Goal: Complete application form

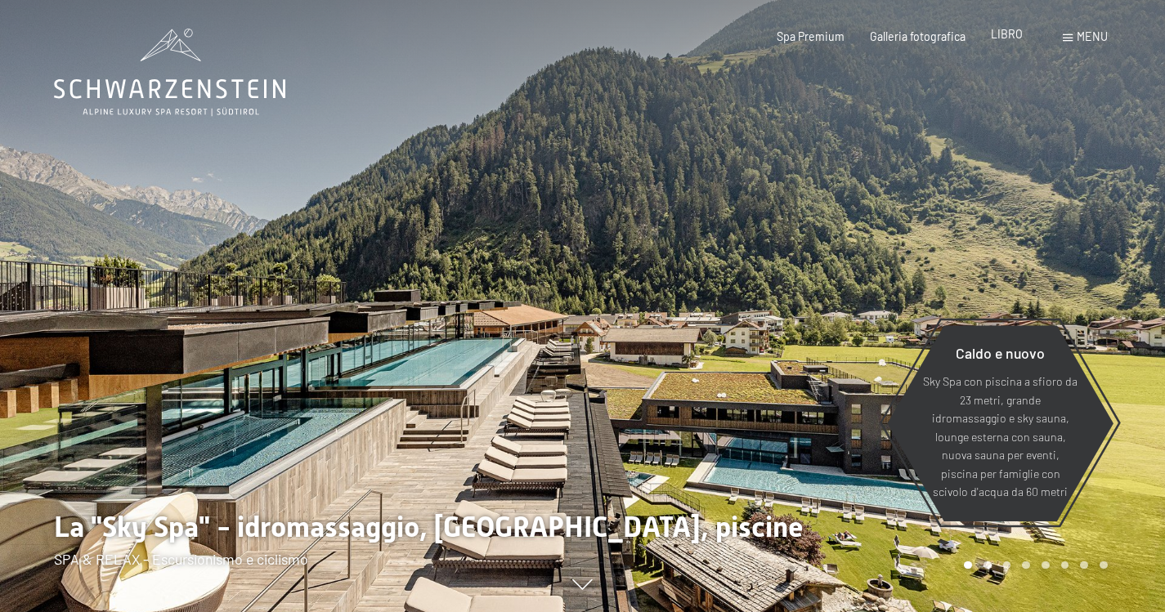
click at [1009, 38] on font "LIBRO" at bounding box center [1006, 34] width 32 height 14
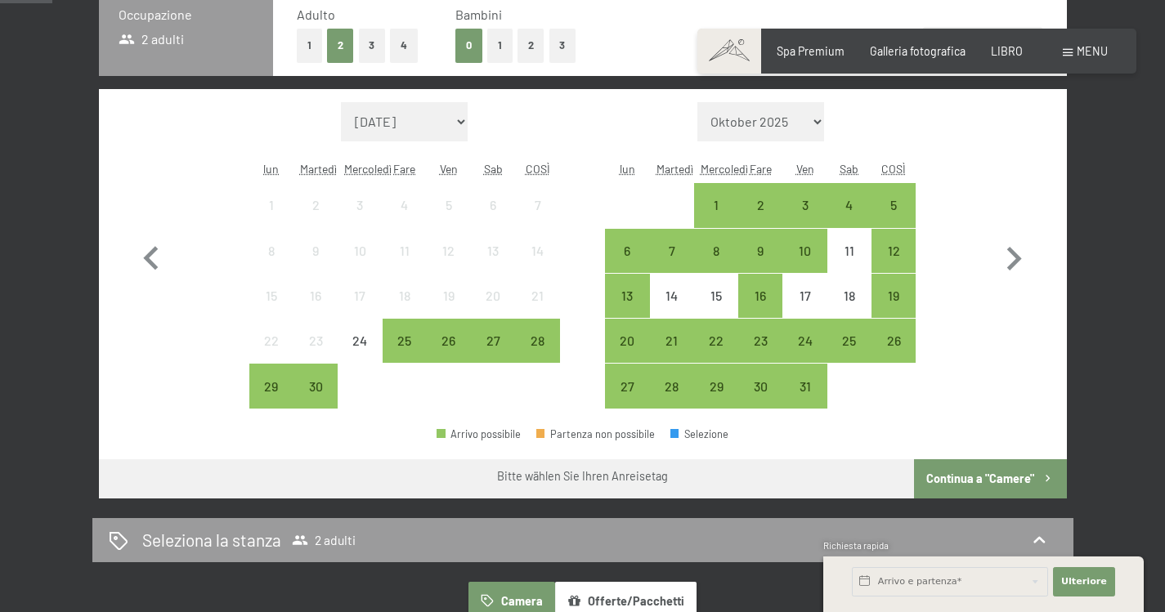
scroll to position [163, 0]
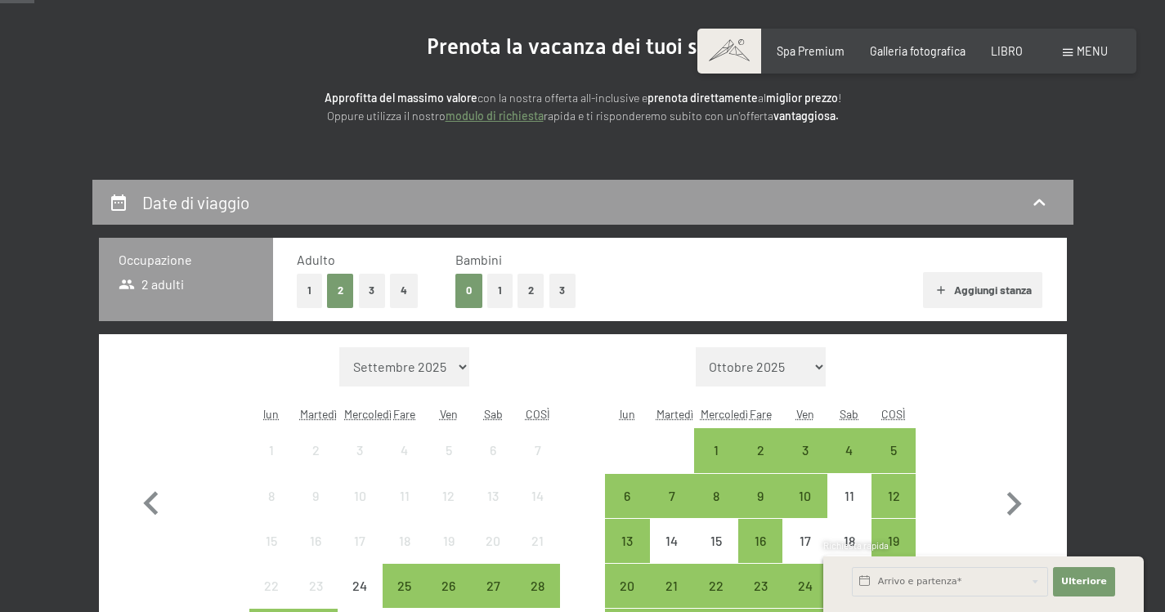
click at [498, 284] on font "1" at bounding box center [500, 290] width 4 height 13
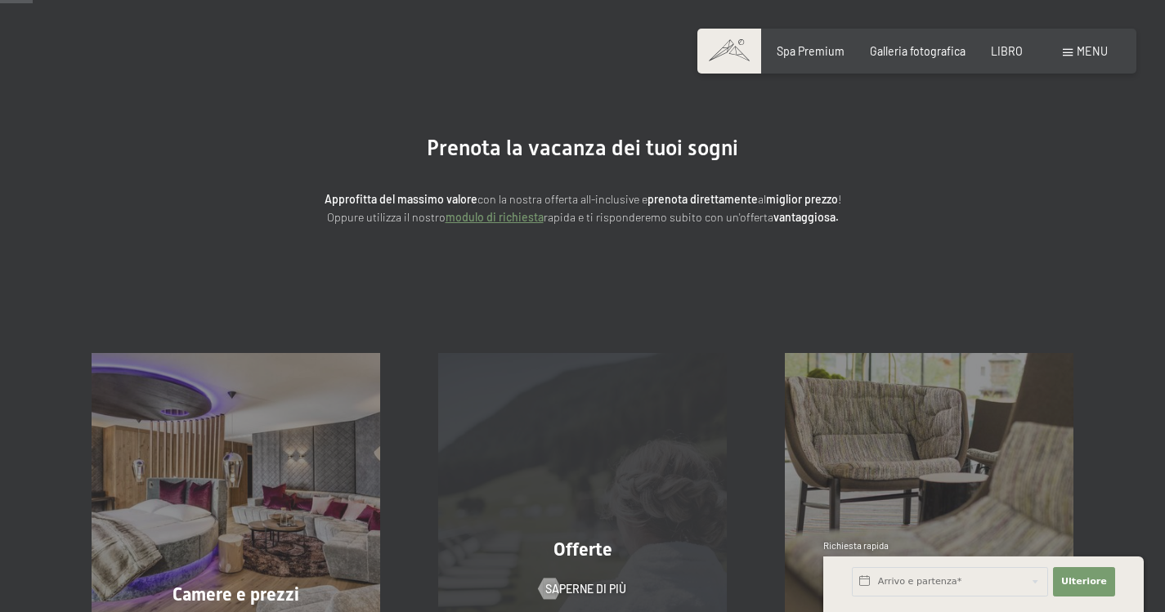
scroll to position [0, 0]
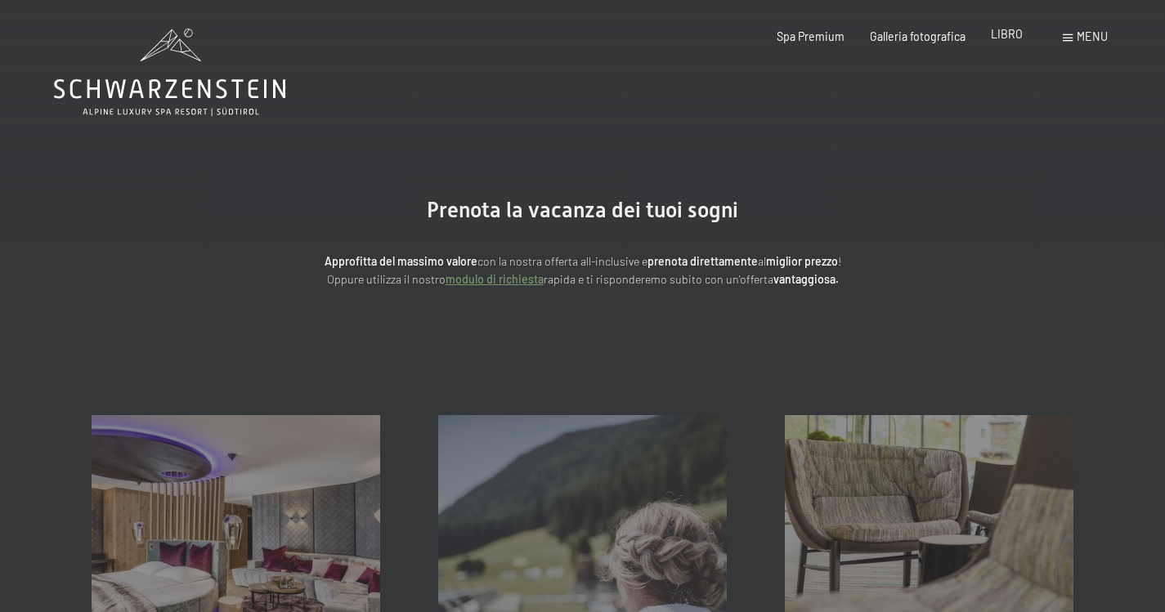
click at [1000, 38] on font "LIBRO" at bounding box center [1006, 34] width 32 height 14
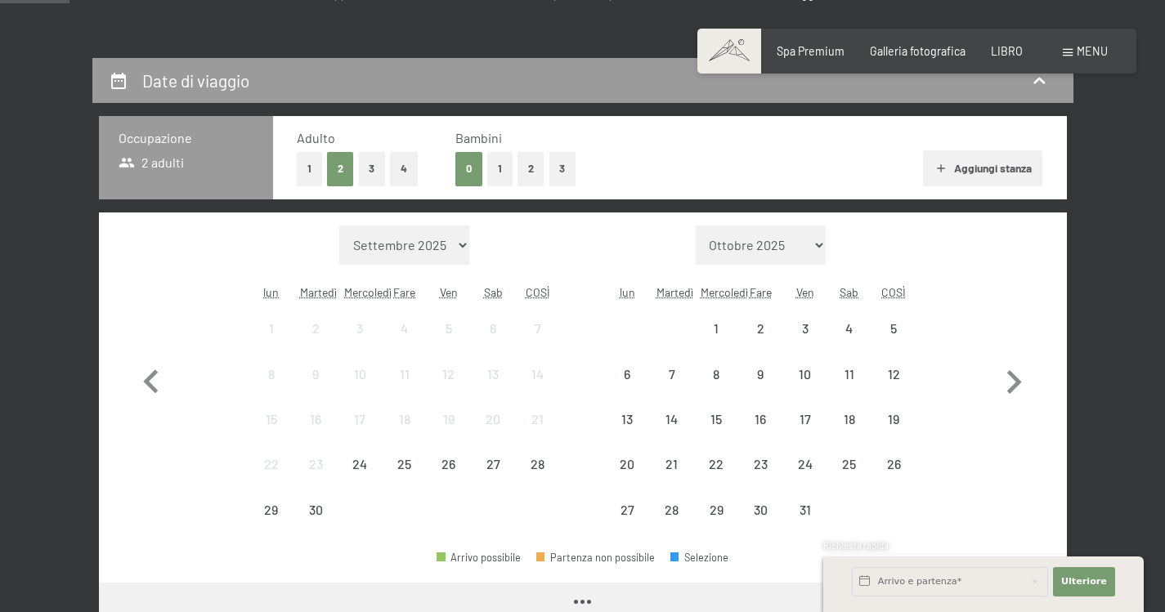
scroll to position [367, 0]
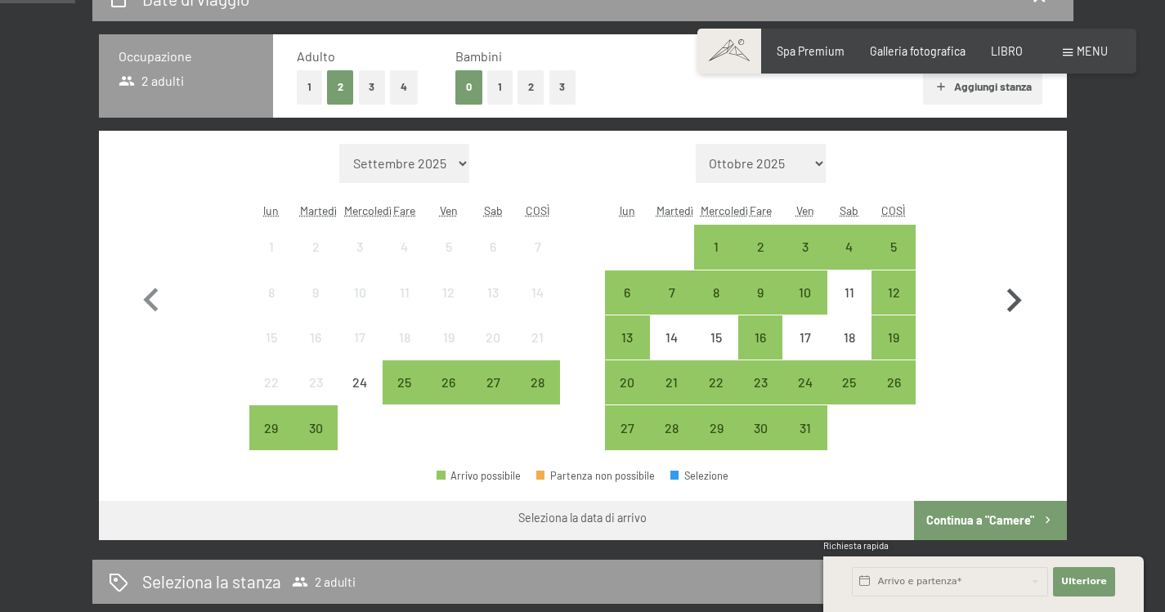
click at [1013, 297] on icon "button" at bounding box center [1013, 300] width 47 height 47
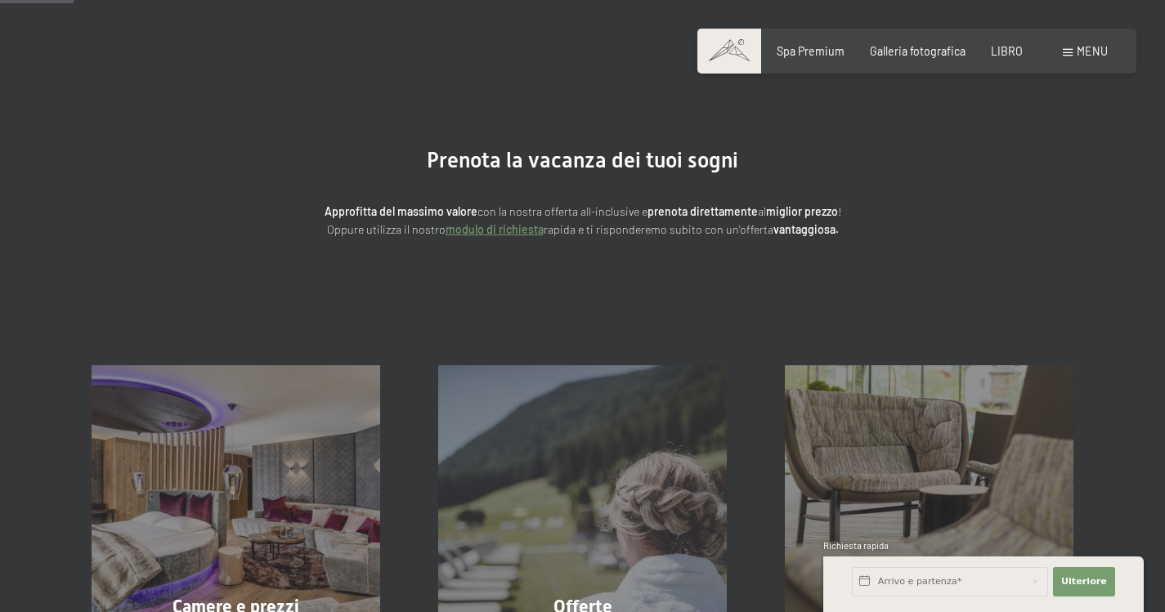
scroll to position [40, 0]
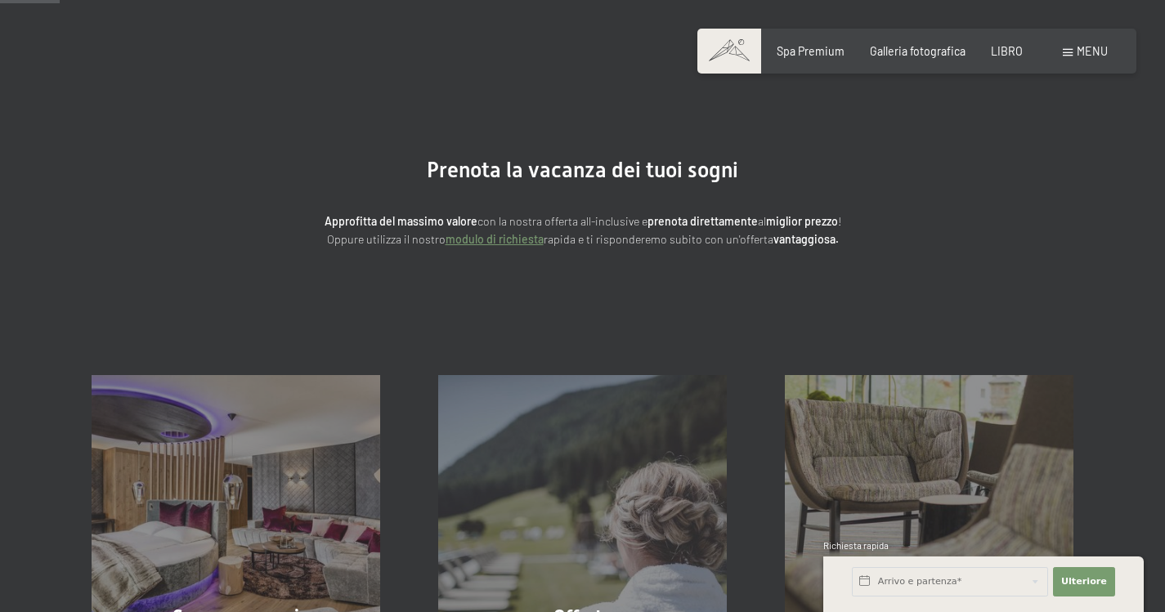
click at [497, 238] on font "modulo di richiesta" at bounding box center [494, 239] width 98 height 14
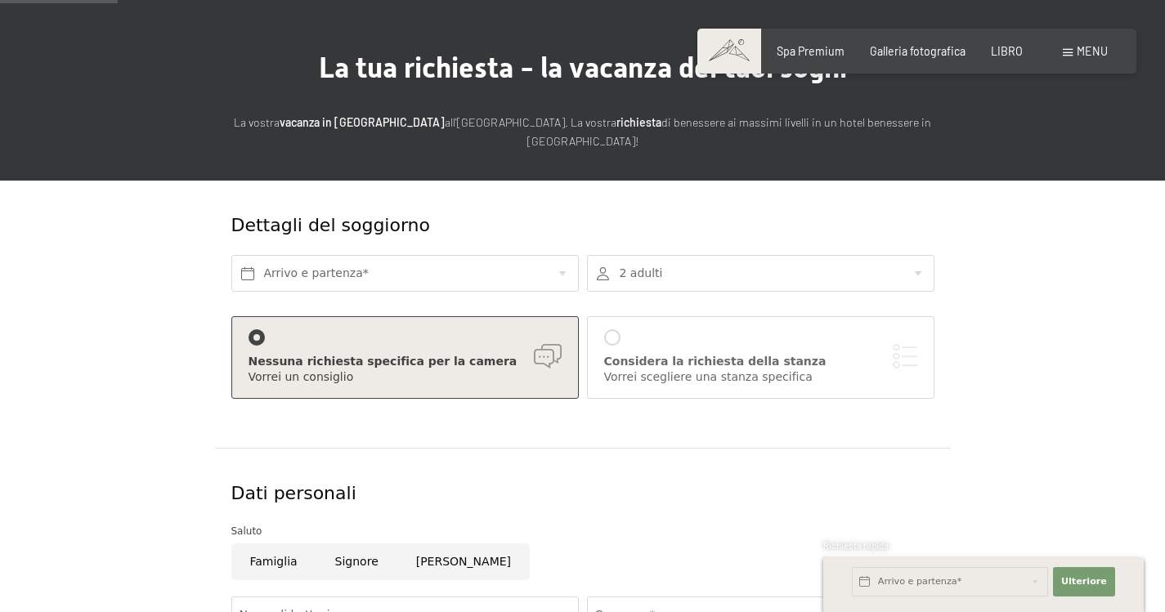
scroll to position [163, 0]
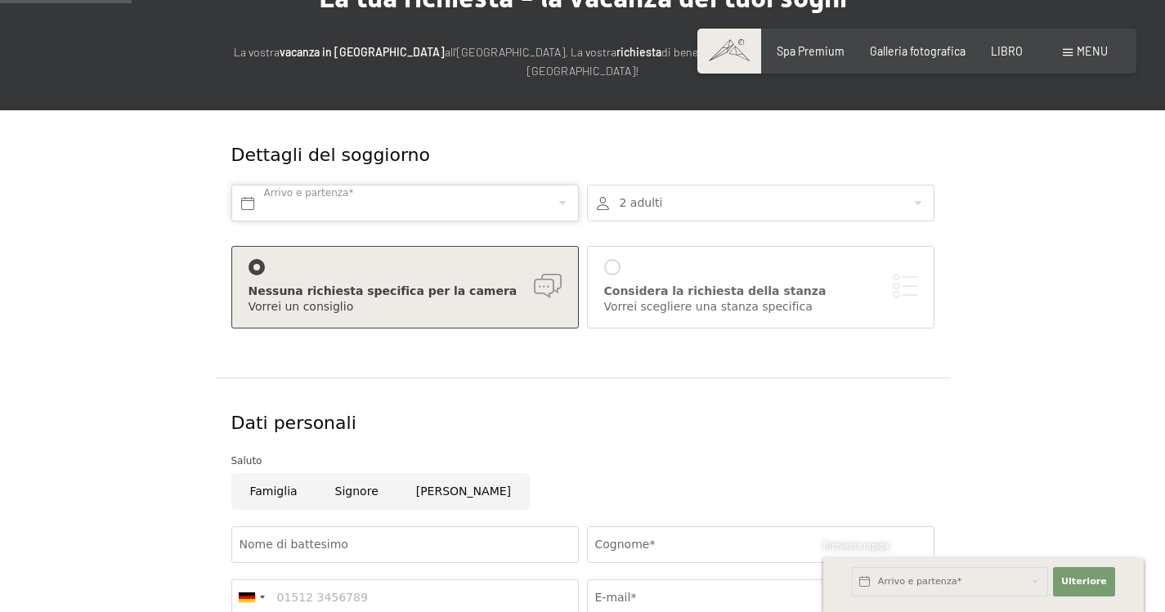
click at [369, 203] on input "text" at bounding box center [404, 203] width 347 height 37
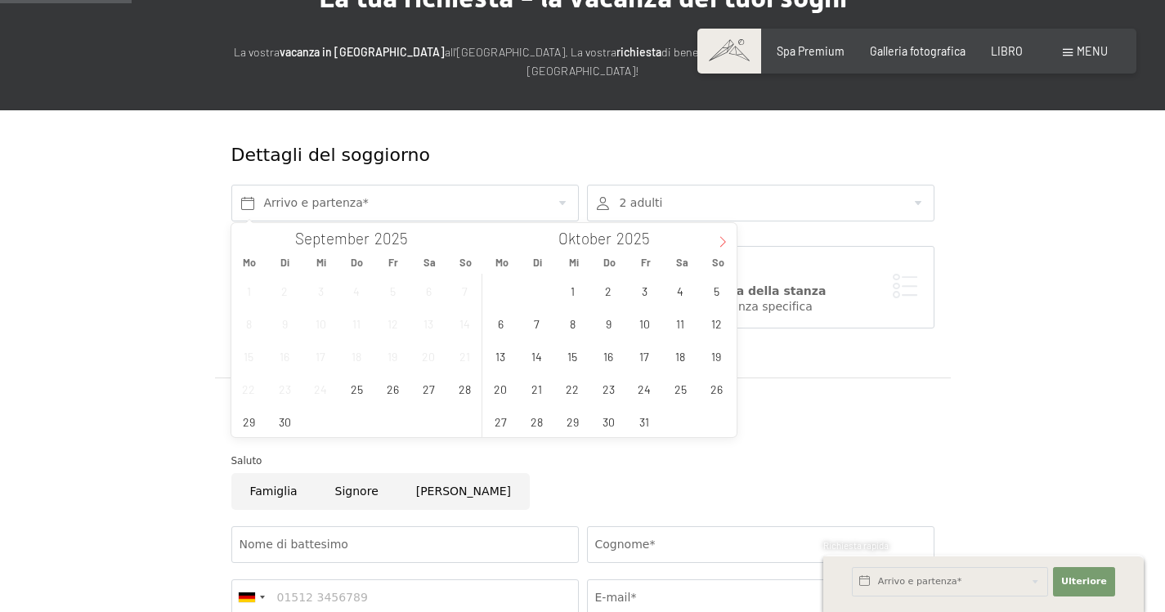
click at [721, 240] on icon at bounding box center [722, 241] width 11 height 11
type input "2026"
click at [721, 240] on icon at bounding box center [722, 241] width 11 height 11
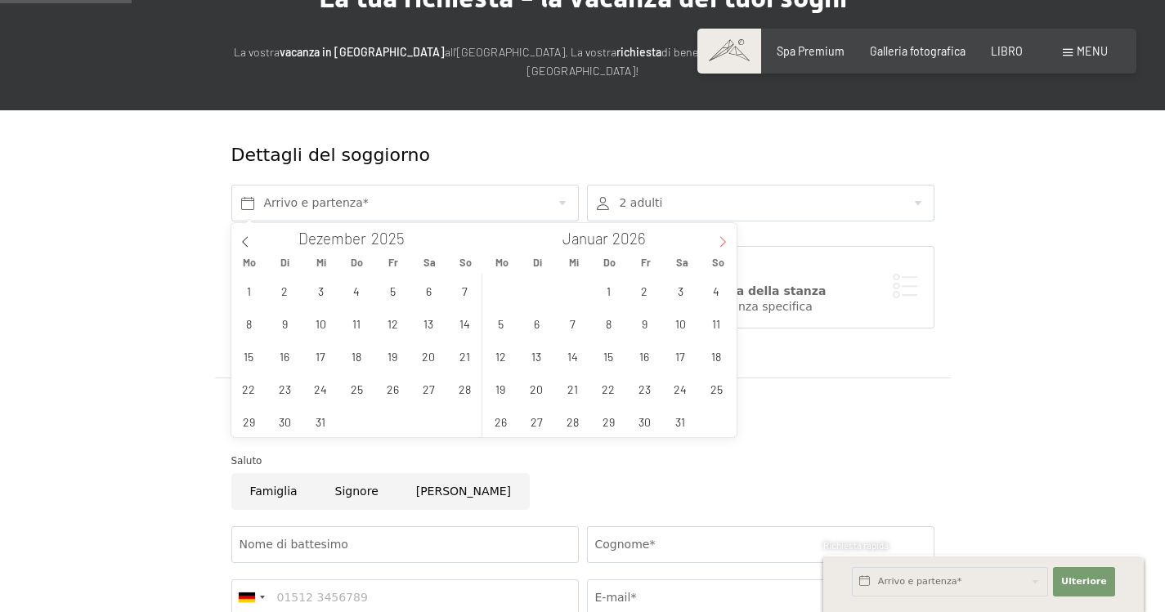
type input "2026"
click at [721, 240] on icon at bounding box center [722, 241] width 11 height 11
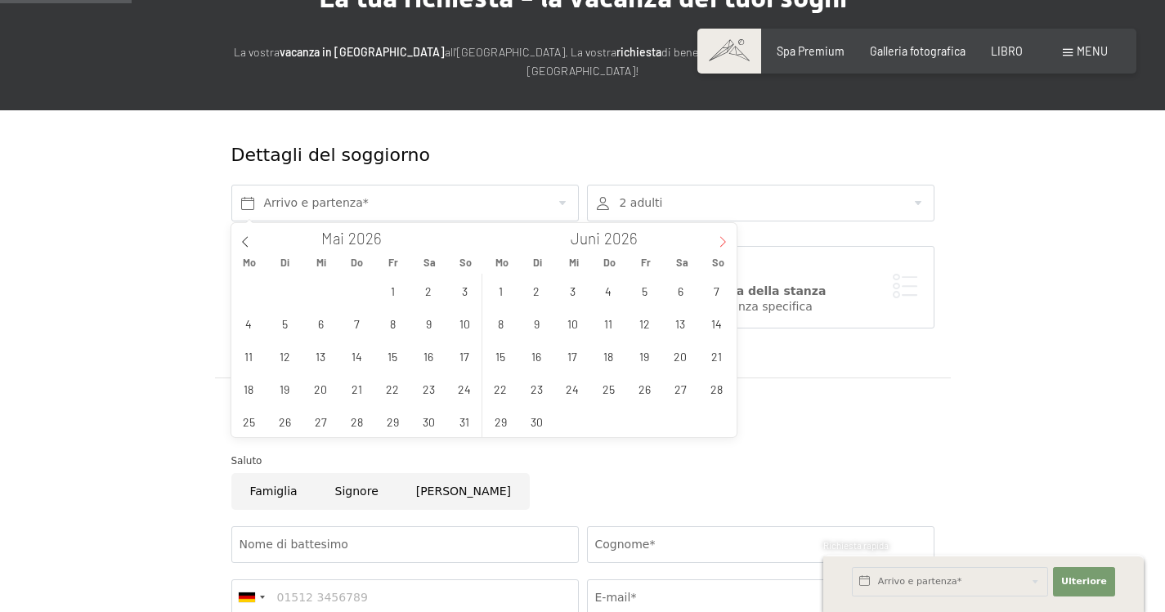
click at [721, 240] on icon at bounding box center [722, 241] width 11 height 11
click at [245, 241] on icon at bounding box center [244, 241] width 11 height 11
click at [387, 422] on span "29" at bounding box center [393, 421] width 32 height 32
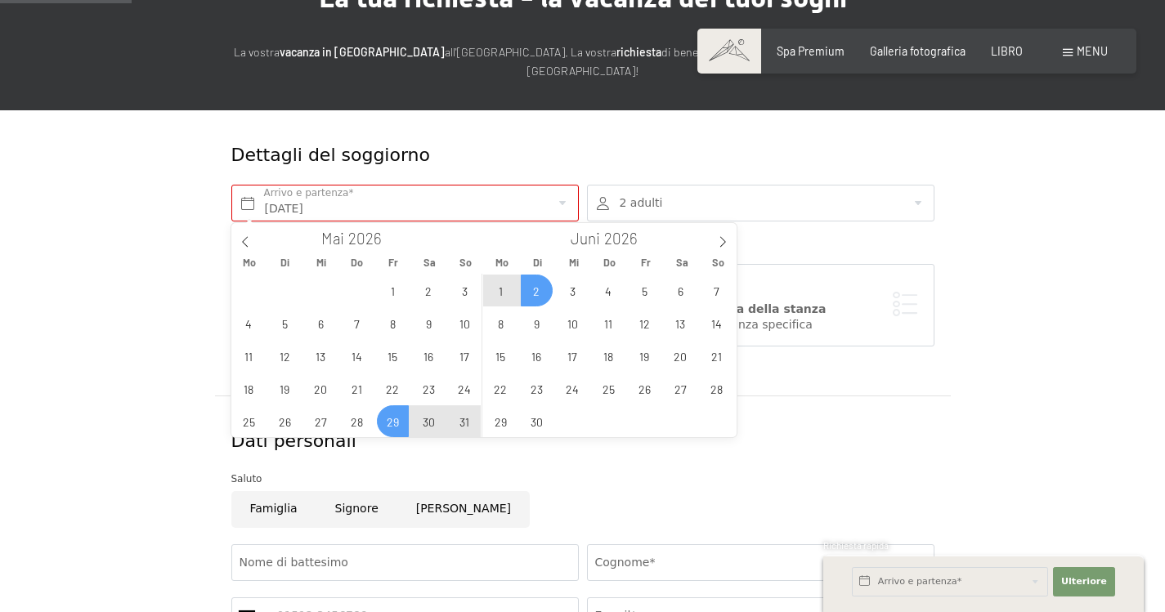
click at [534, 285] on span "2" at bounding box center [537, 291] width 32 height 32
type input "Fr. 29.05.2026 - Di. 02.06.2026"
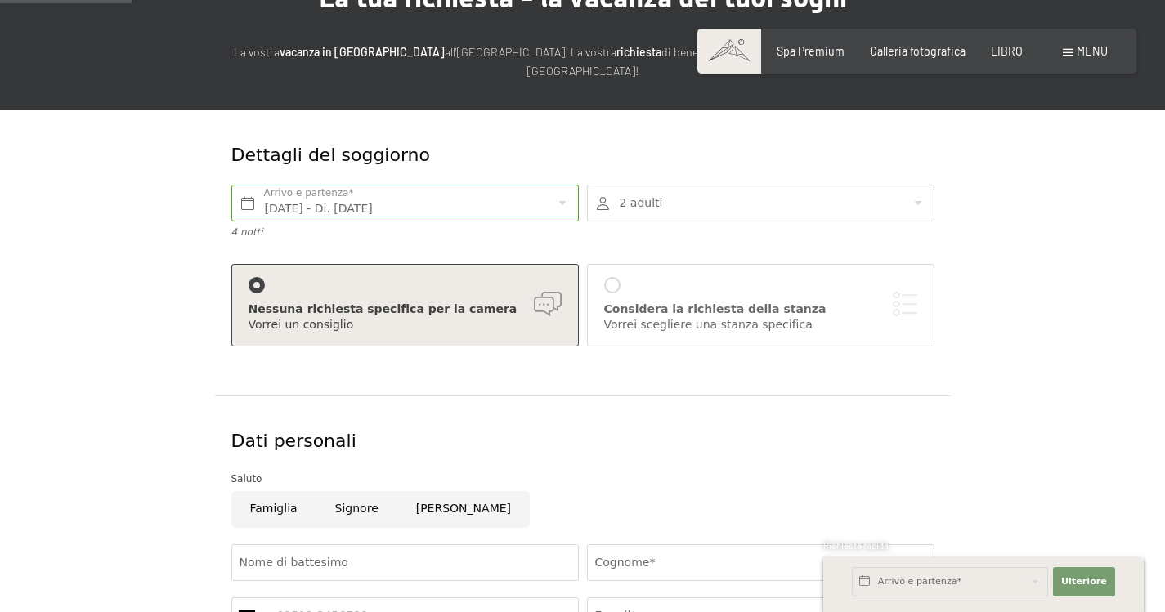
click at [673, 204] on div at bounding box center [760, 203] width 347 height 37
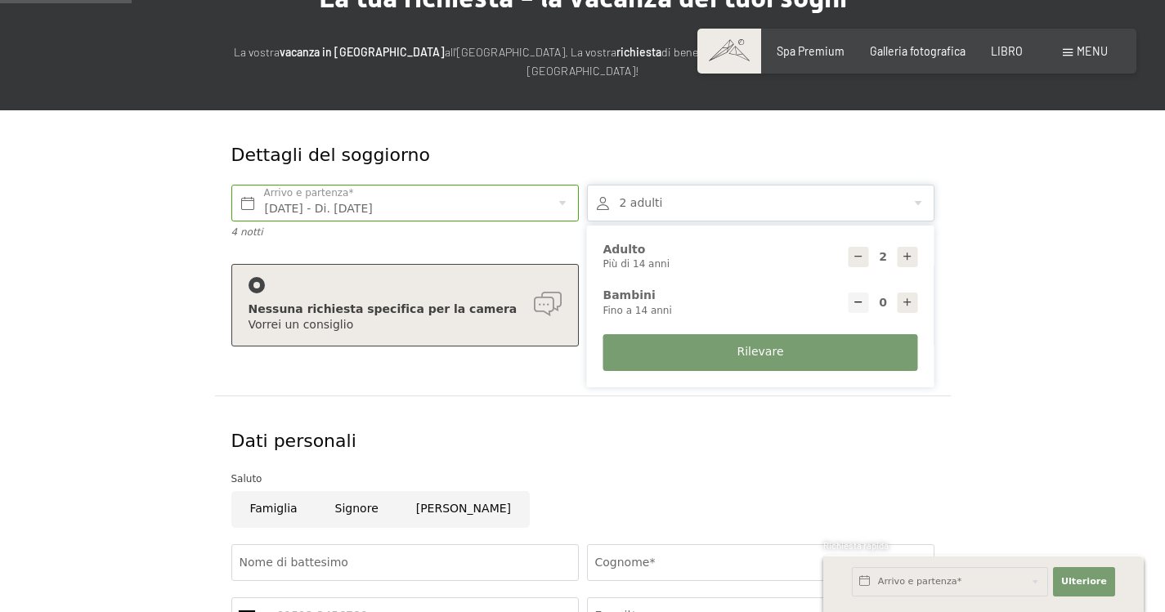
click at [909, 305] on icon at bounding box center [906, 302] width 11 height 11
type input "1"
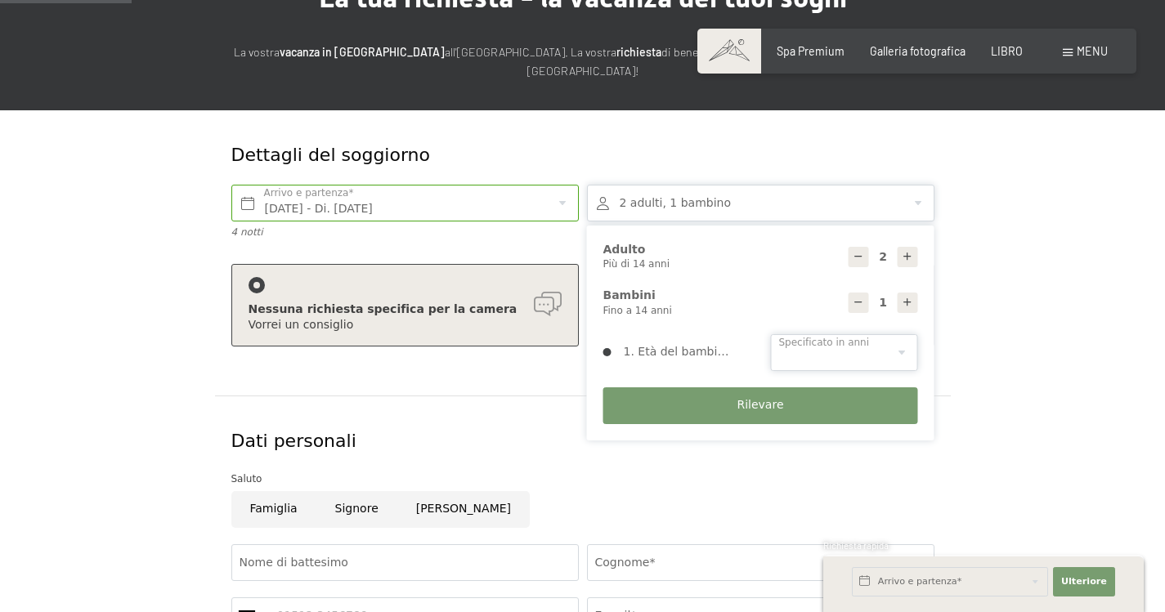
click at [856, 346] on select "0 1 2 3 4 5 6 7 8 9 10 11 12 13 14" at bounding box center [844, 352] width 147 height 37
select select "7"
click at [771, 334] on select "0 1 2 3 4 5 6 7 8 9 10 11 12 13 14" at bounding box center [844, 352] width 147 height 37
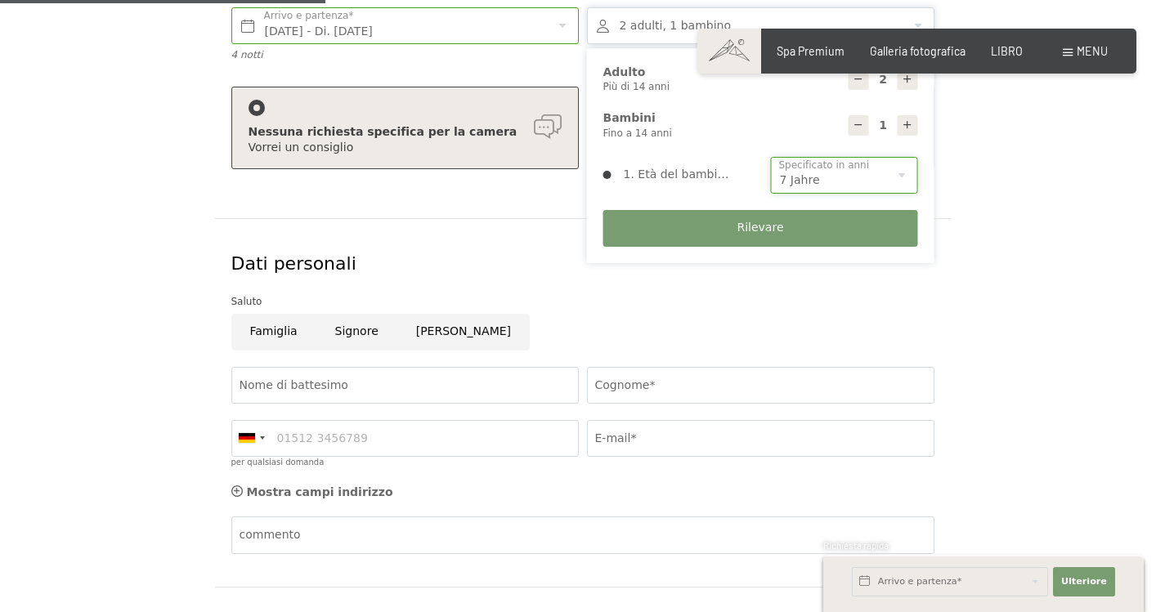
scroll to position [409, 0]
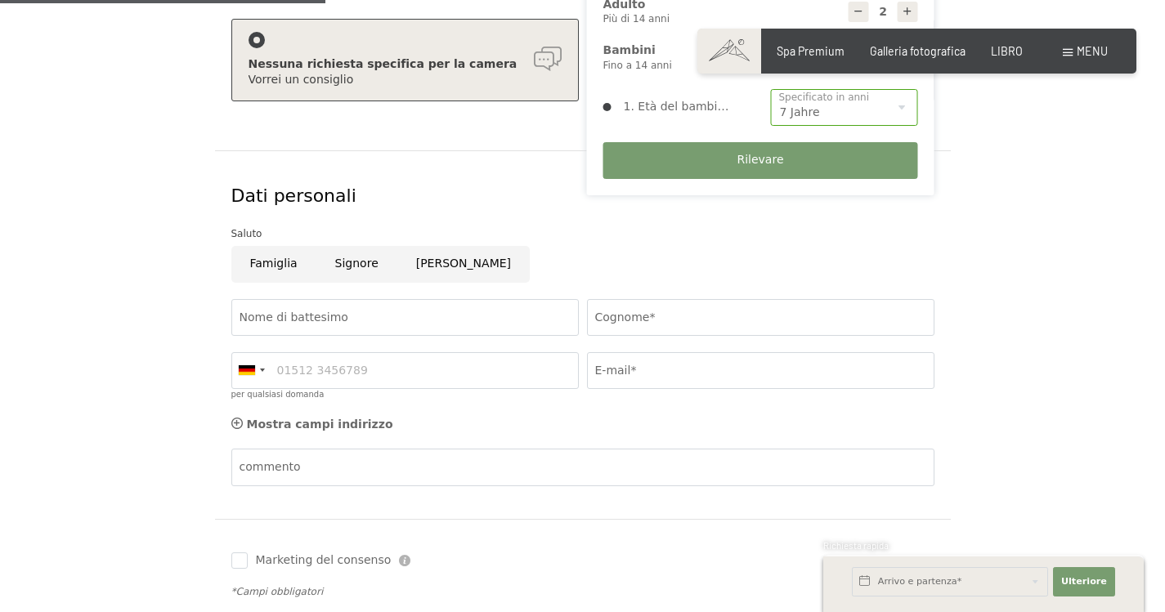
click at [283, 266] on input "Famiglia" at bounding box center [273, 264] width 85 height 37
radio input "true"
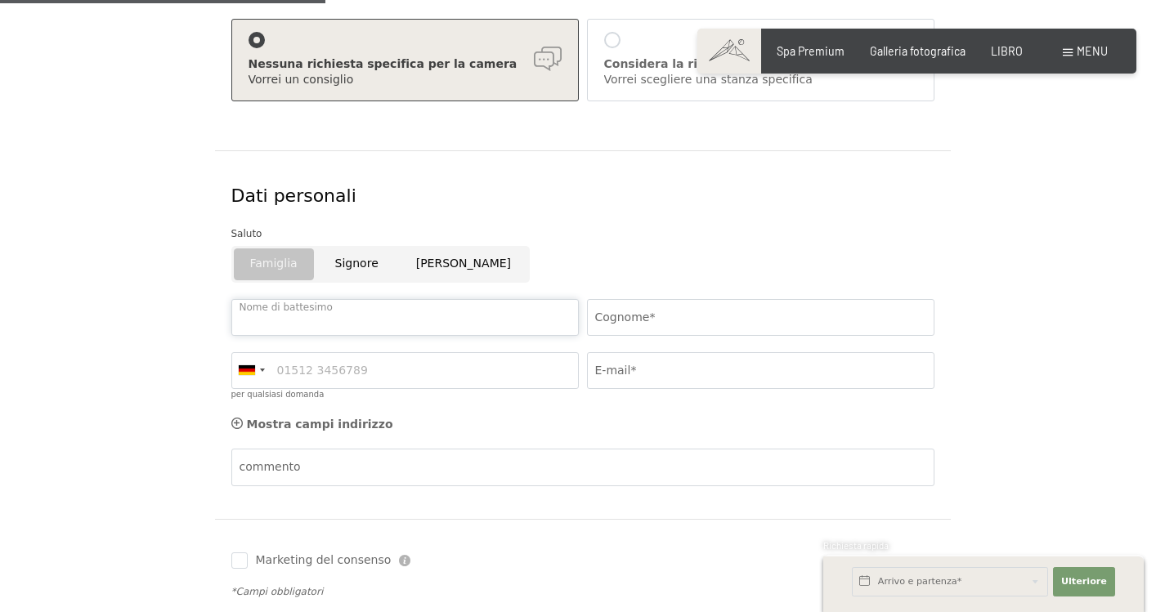
click at [320, 327] on input "Nome di battesimo" at bounding box center [404, 317] width 347 height 37
type input "SERENA"
type input "FUSE'"
click at [334, 358] on input "per qualsiasi domanda" at bounding box center [404, 370] width 347 height 37
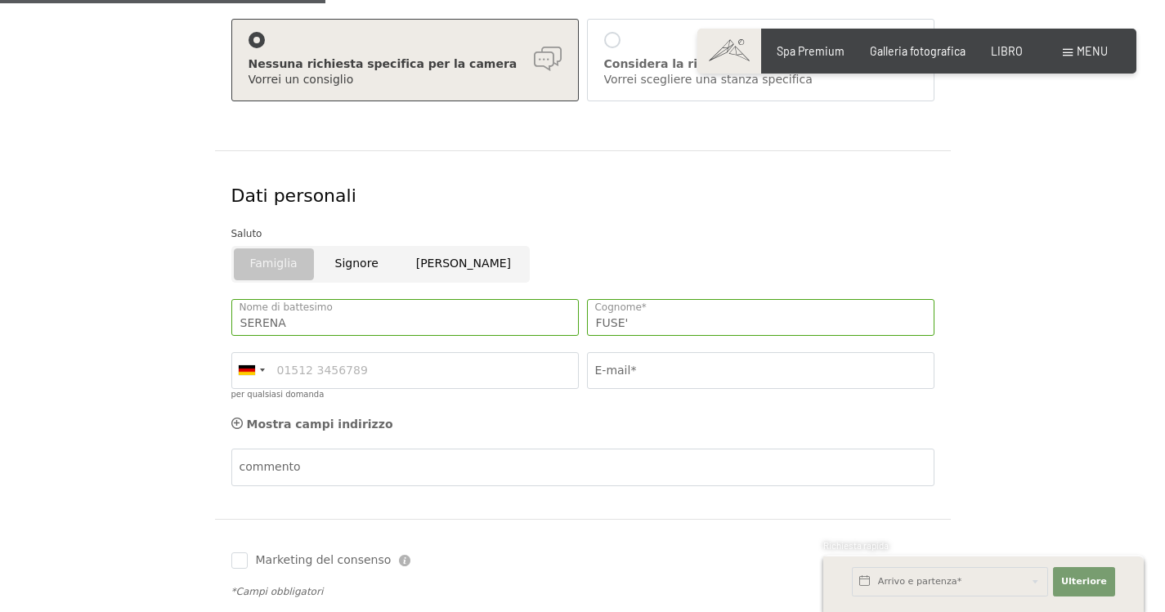
click at [586, 436] on div "Mostra campi indirizzo Adressfelder ausblenden" at bounding box center [582, 425] width 711 height 33
click at [655, 369] on input "E-mail*" at bounding box center [760, 370] width 347 height 37
type input "serenafuse@hotmail.it"
type input "0331611363"
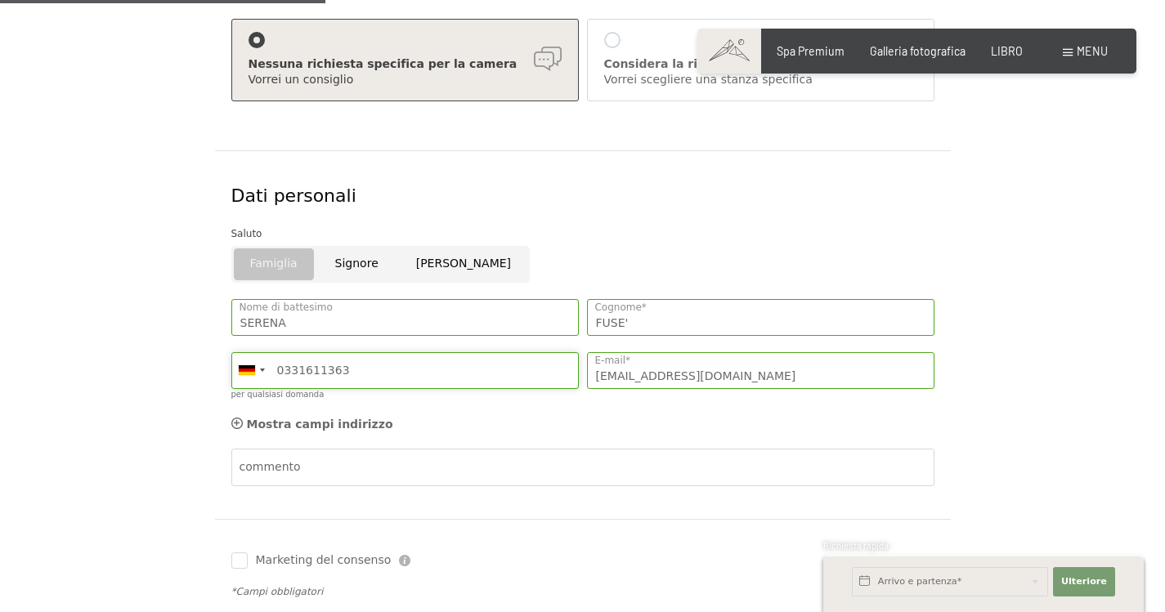
drag, startPoint x: 392, startPoint y: 372, endPoint x: 139, endPoint y: 370, distance: 253.3
click at [139, 370] on form "Dettagli del soggiorno Fr. 29.05.2026 - Di. 02.06.2026 Arrivo e partenza* 4 not…" at bounding box center [582, 275] width 981 height 820
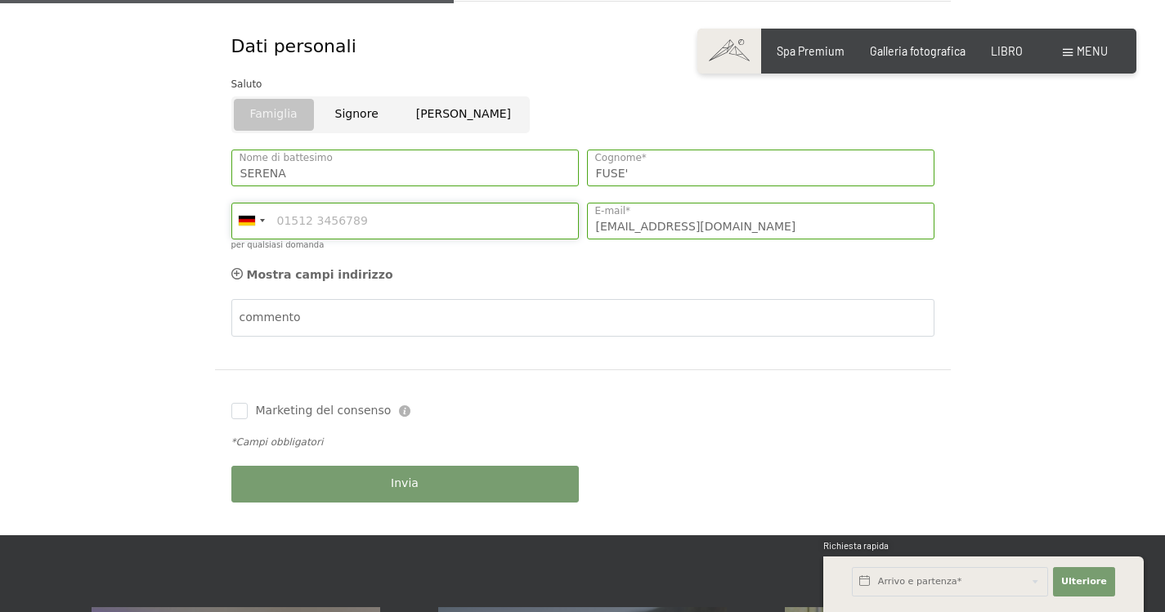
scroll to position [572, 0]
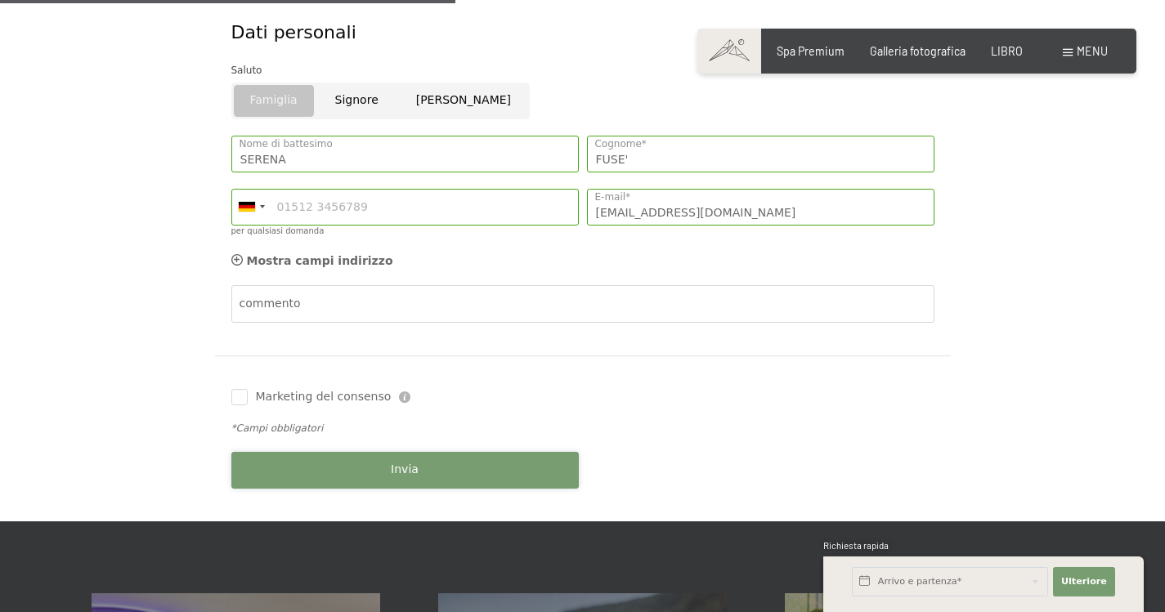
click at [377, 458] on button "Invia" at bounding box center [404, 470] width 347 height 37
